Goal: Navigation & Orientation: Find specific page/section

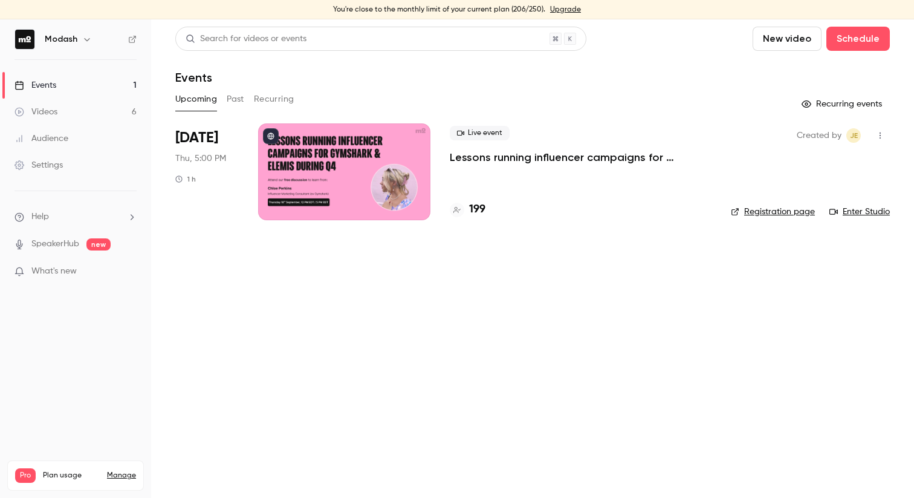
click at [78, 99] on link "Videos 6" at bounding box center [75, 112] width 151 height 27
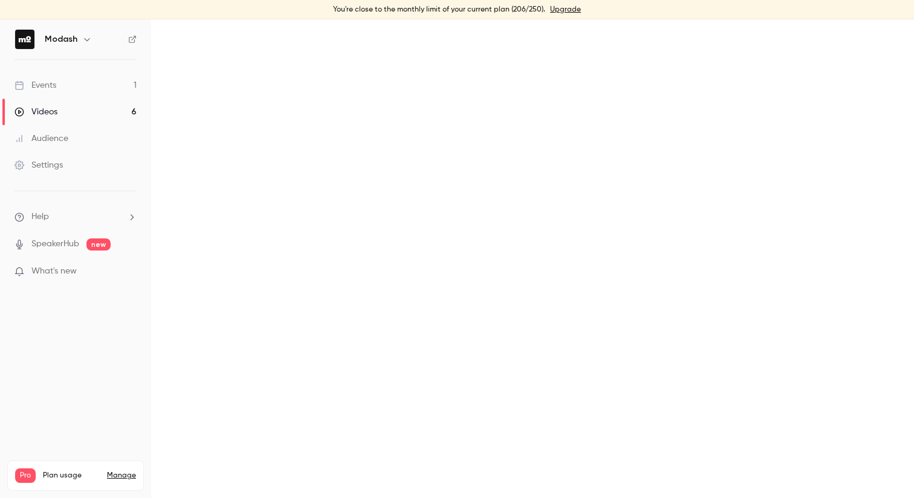
click at [70, 84] on link "Events 1" at bounding box center [75, 85] width 151 height 27
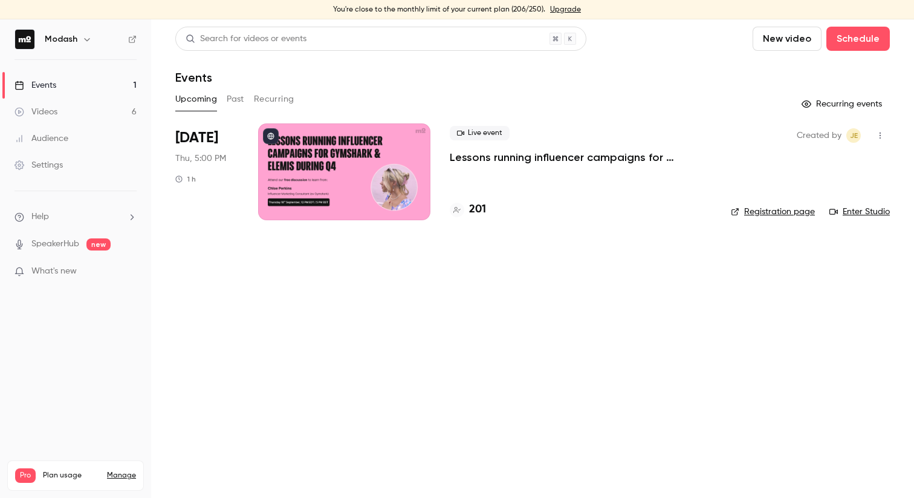
click at [457, 216] on div at bounding box center [457, 210] width 15 height 15
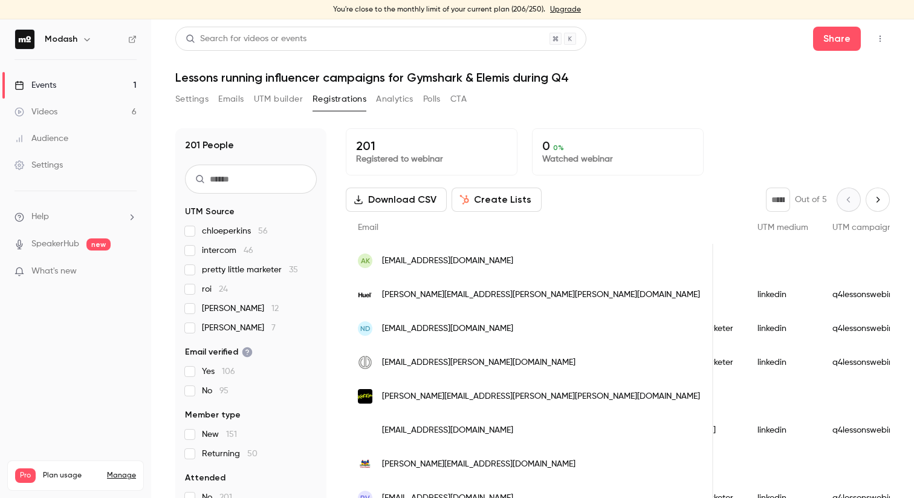
scroll to position [0, 661]
drag, startPoint x: 45, startPoint y: 85, endPoint x: 676, endPoint y: 1, distance: 636.1
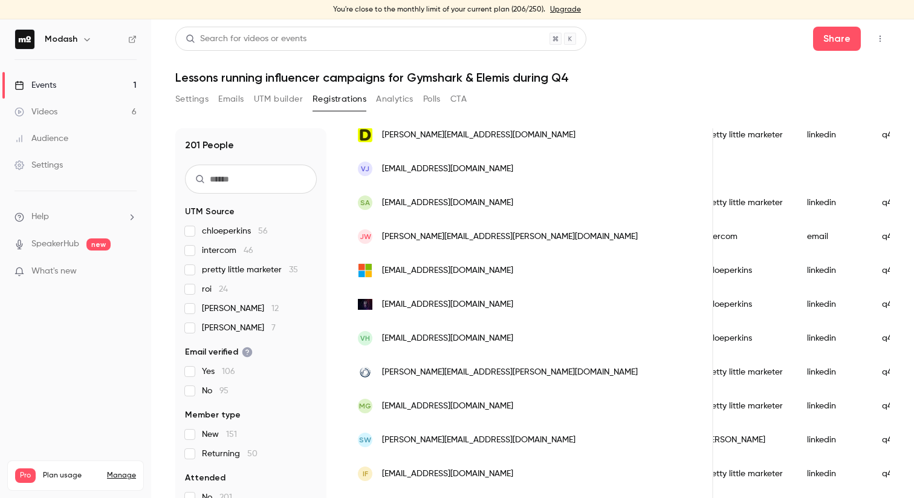
scroll to position [503, 0]
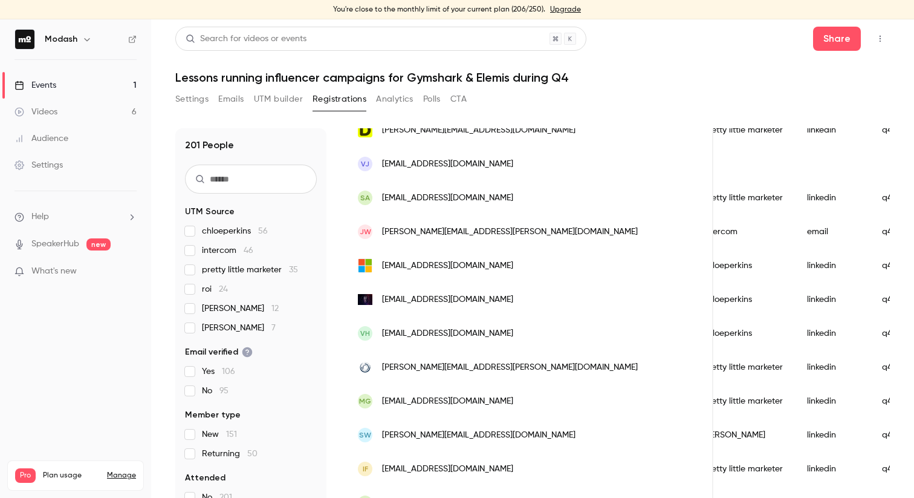
click at [38, 79] on div "Events" at bounding box center [36, 85] width 42 height 12
